Goal: Find specific page/section: Find specific page/section

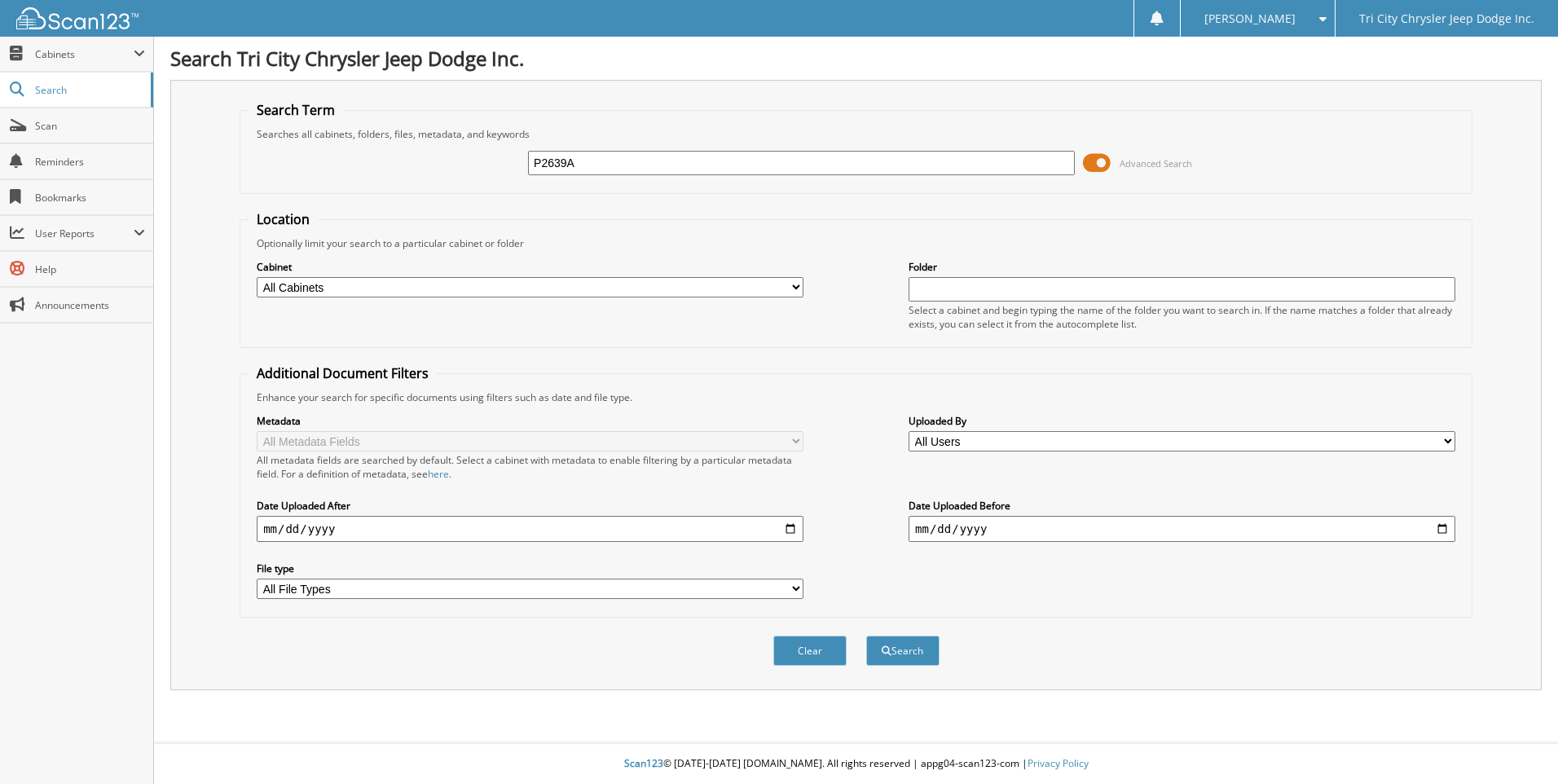
type input "P2639A"
click at [866, 636] on button "Search" at bounding box center [903, 650] width 73 height 30
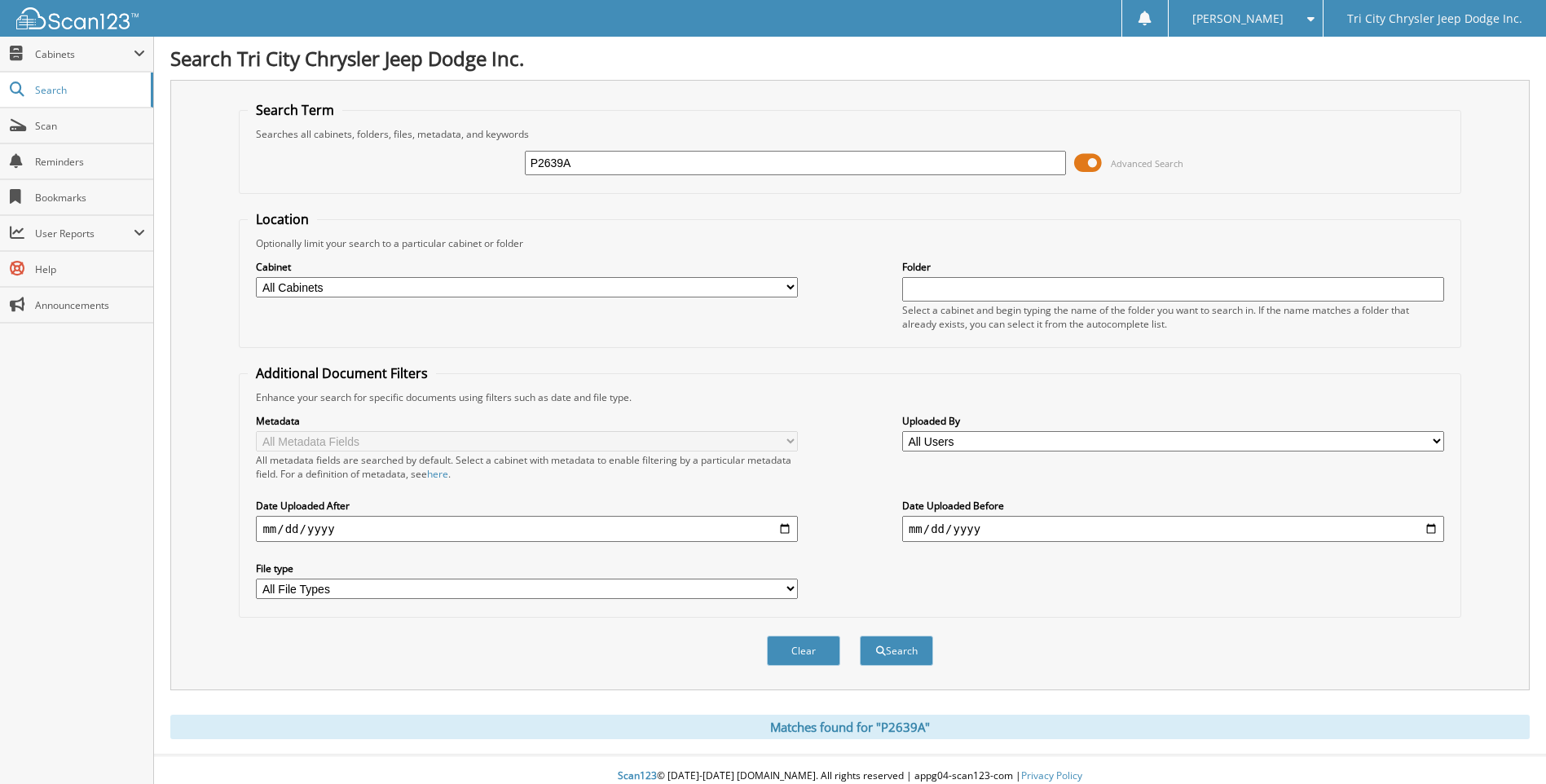
click at [610, 288] on select "All Cabinets 2025 ACCOUNTS PAYABLE 2025 CAR DEALS 2025 PARTS 2025 REPAIR ORDERS…" at bounding box center [526, 287] width 542 height 20
select select "54714"
click at [256, 277] on select "All Cabinets 2025 ACCOUNTS PAYABLE 2025 CAR DEALS 2025 PARTS 2025 REPAIR ORDERS…" at bounding box center [526, 287] width 542 height 20
click at [912, 641] on button "Search" at bounding box center [897, 650] width 73 height 30
click at [969, 294] on input "text" at bounding box center [1172, 289] width 542 height 25
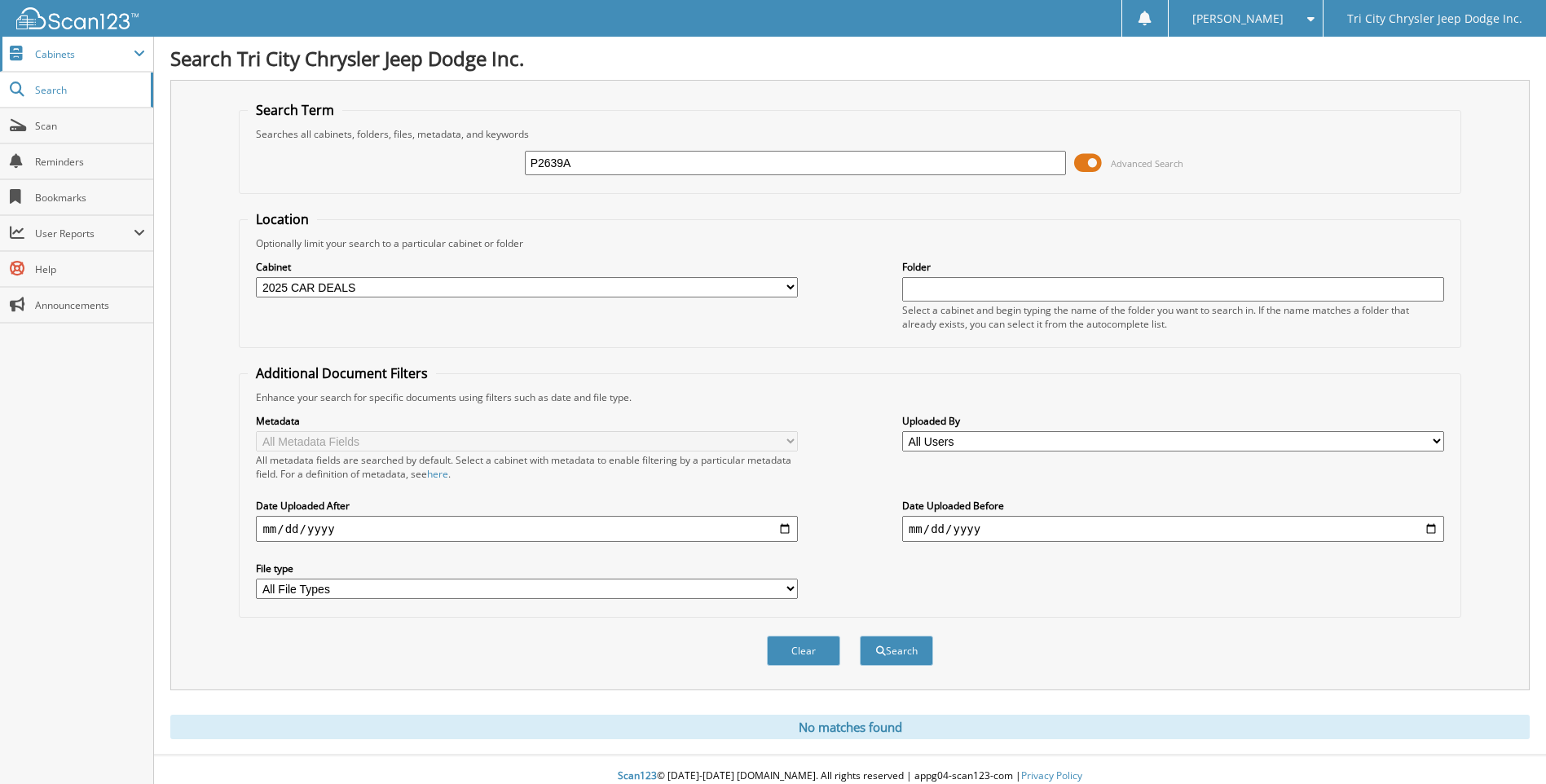
click at [81, 50] on span "Cabinets" at bounding box center [84, 54] width 99 height 14
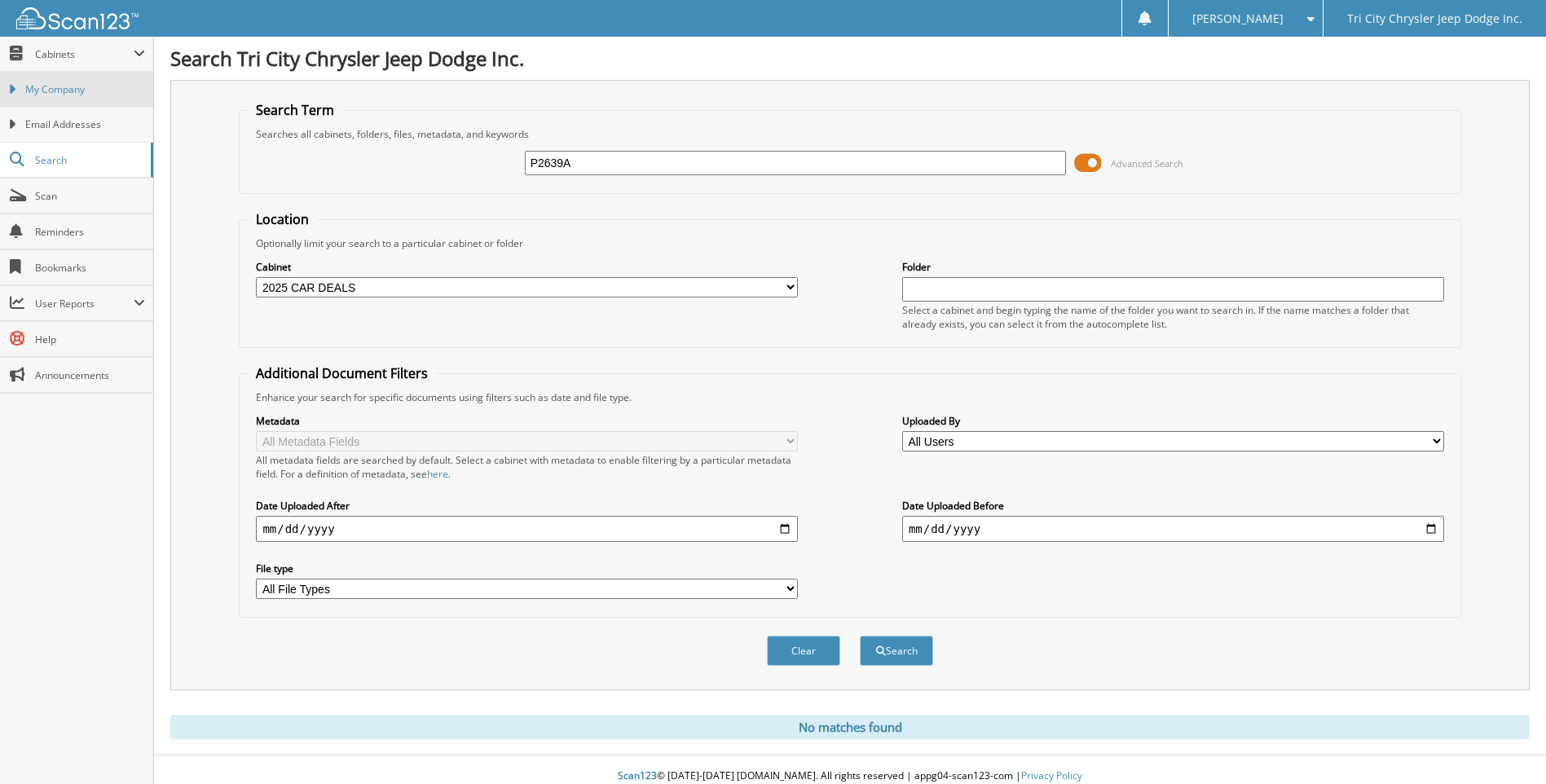
click at [84, 89] on span "My Company" at bounding box center [85, 89] width 119 height 15
